Goal: Answer question/provide support

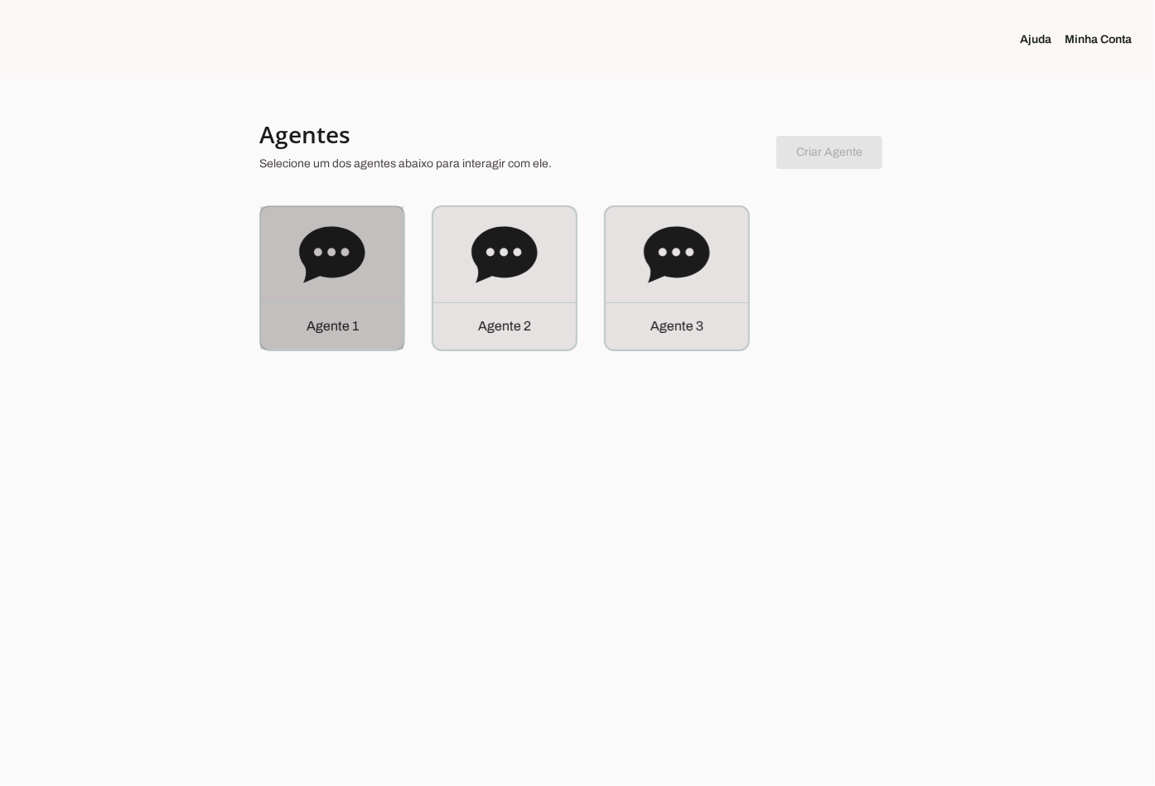
click at [321, 284] on icon at bounding box center [332, 255] width 66 height 66
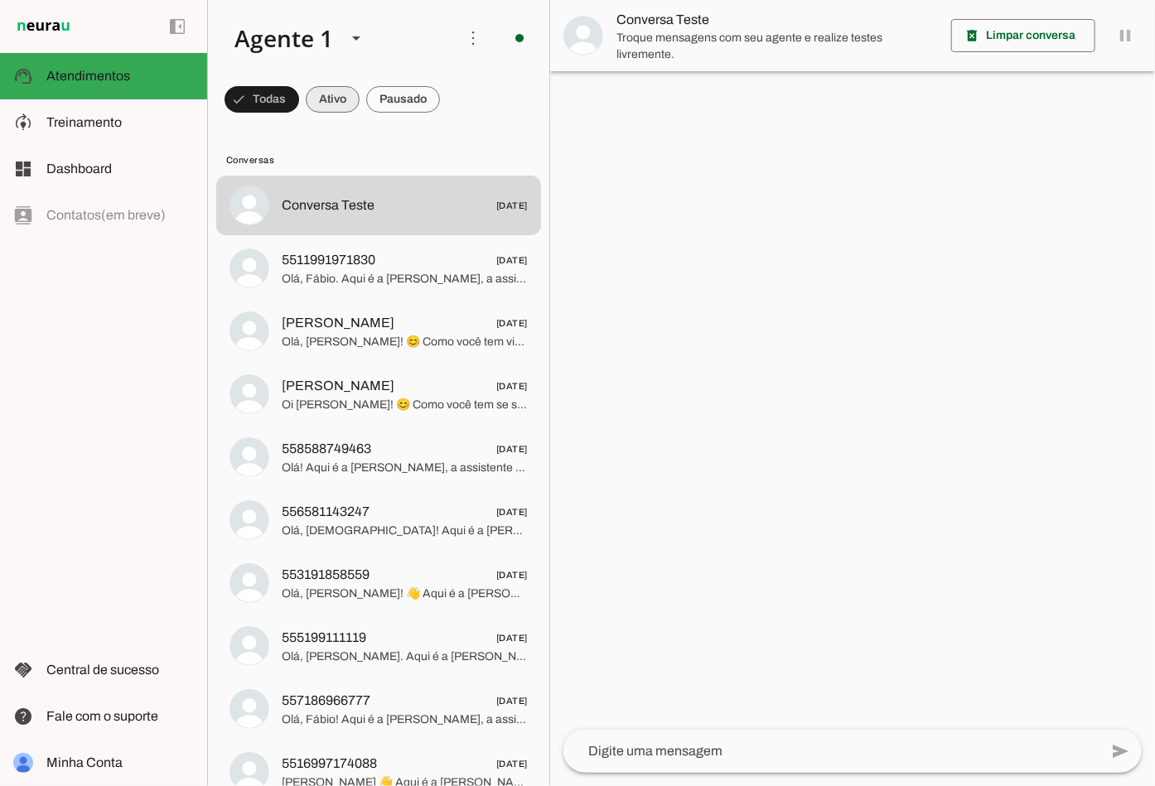
click at [299, 102] on span at bounding box center [261, 100] width 75 height 40
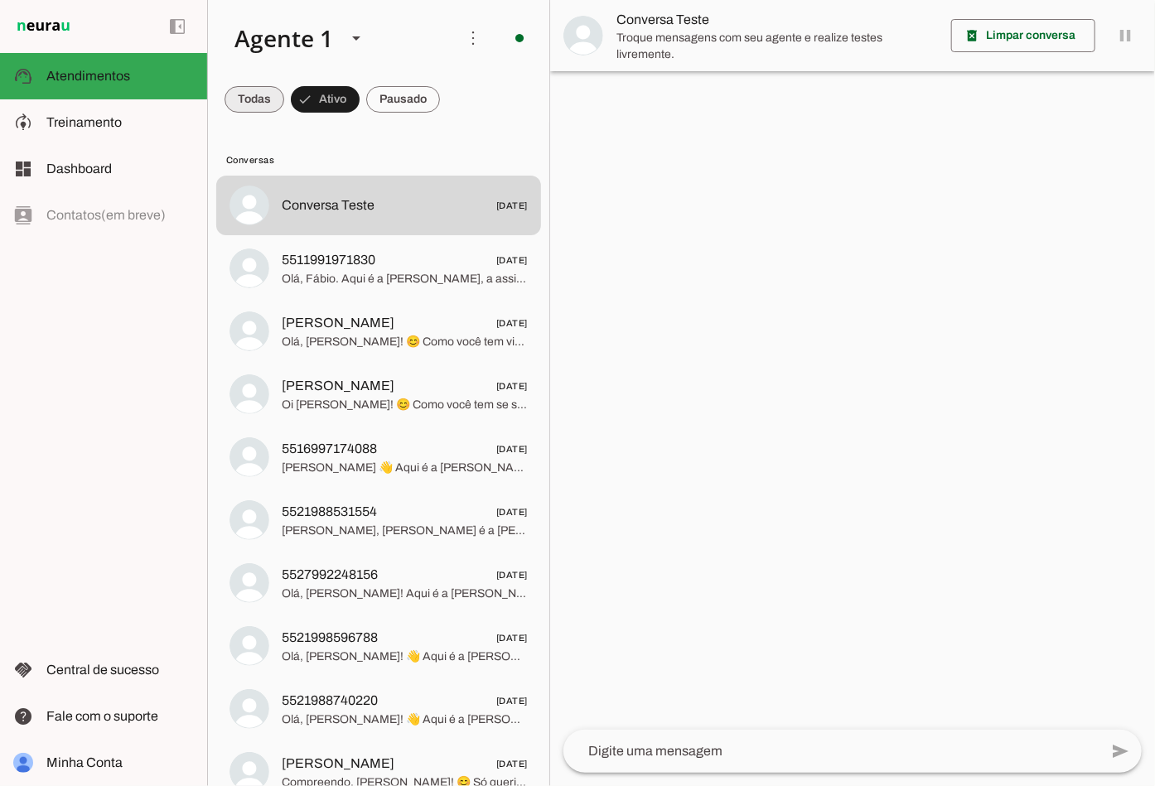
click at [268, 111] on span at bounding box center [254, 100] width 60 height 40
